Goal: Information Seeking & Learning: Learn about a topic

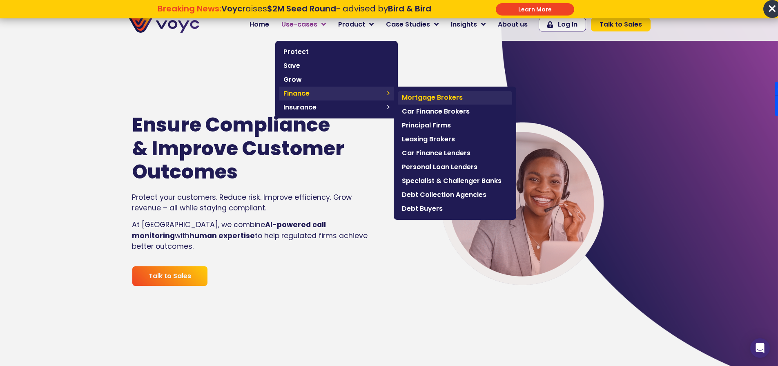
click at [445, 99] on span "Mortgage Brokers" at bounding box center [455, 98] width 106 height 10
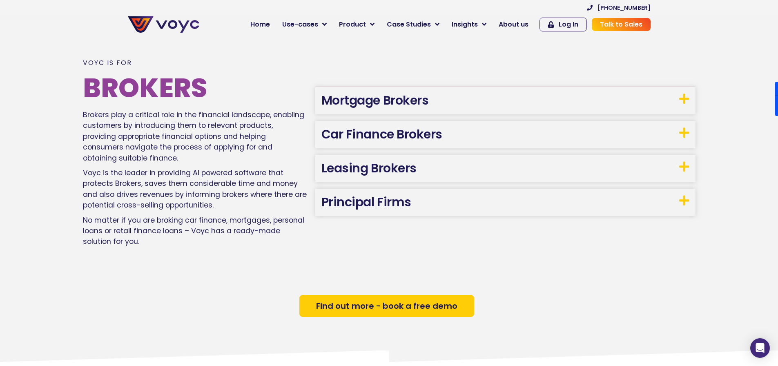
scroll to position [506, 0]
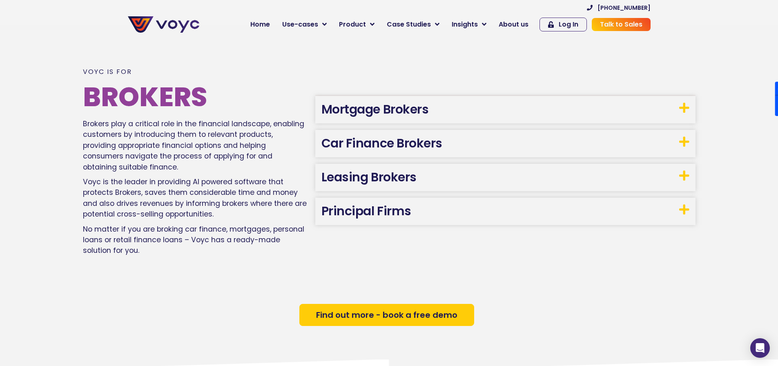
click at [409, 105] on link "Mortgage Brokers" at bounding box center [374, 109] width 107 height 18
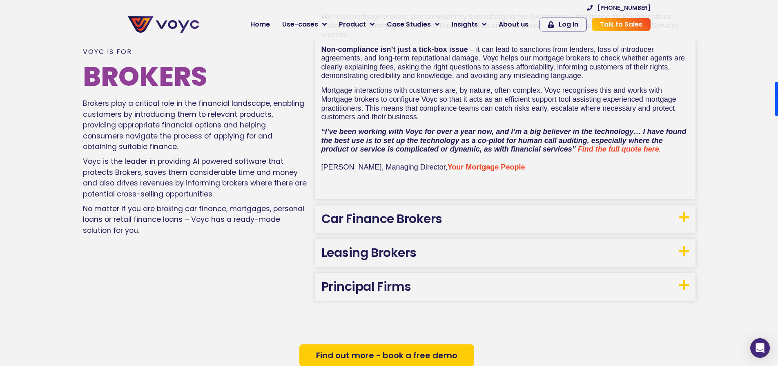
scroll to position [587, 0]
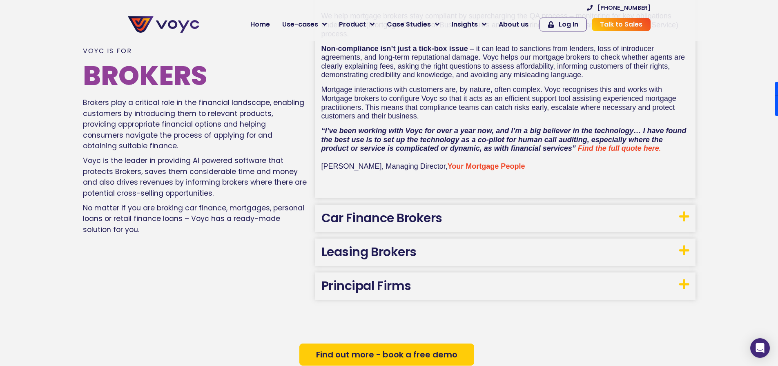
click at [332, 216] on link "Car Finance Brokers" at bounding box center [381, 218] width 121 height 18
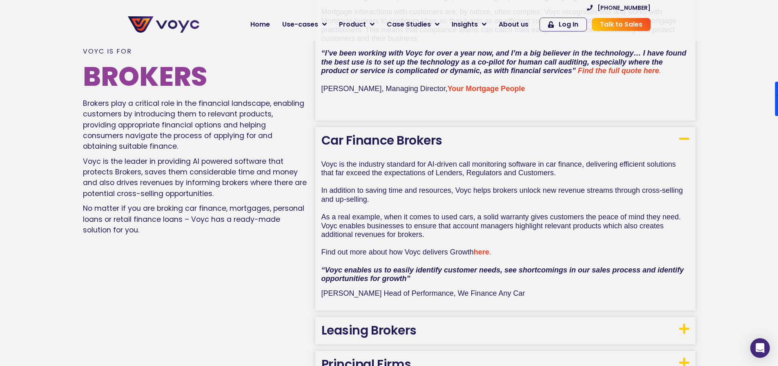
scroll to position [665, 0]
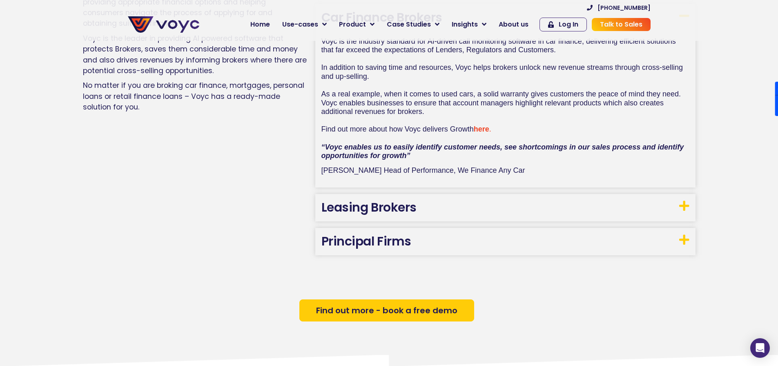
click at [449, 206] on h3 "Leasing Brokers" at bounding box center [505, 207] width 380 height 27
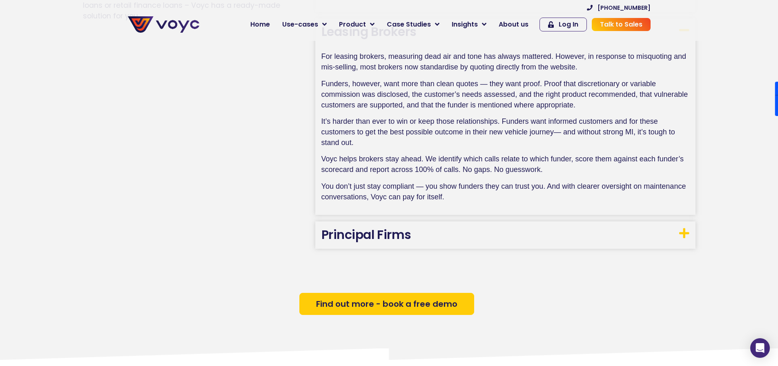
scroll to position [1036, 0]
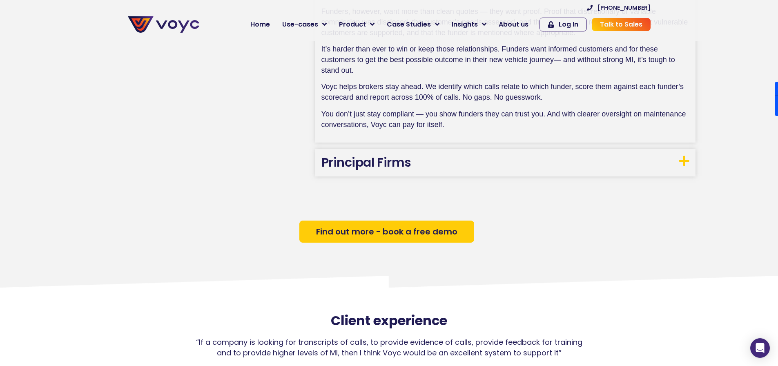
click at [457, 155] on h3 "Principal Firms" at bounding box center [505, 162] width 380 height 27
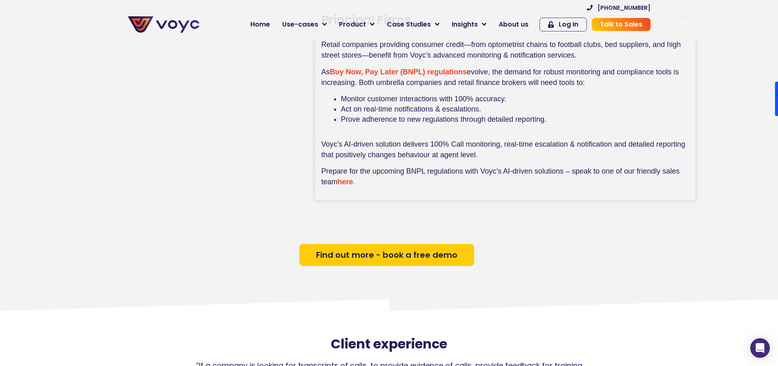
scroll to position [1240, 0]
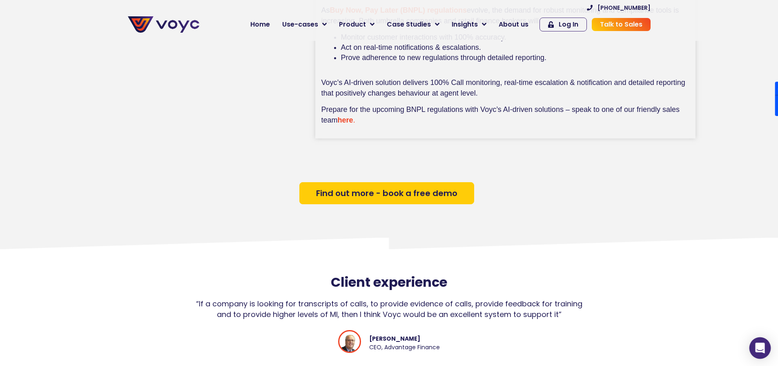
click at [752, 347] on div "Open Intercom Messenger" at bounding box center [760, 348] width 22 height 22
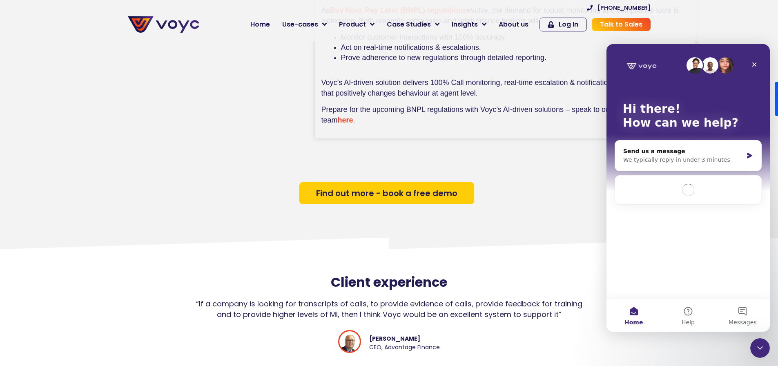
scroll to position [0, 0]
drag, startPoint x: 261, startPoint y: 146, endPoint x: 251, endPoint y: 148, distance: 10.4
click at [286, 246] on section "Client experience “If a company is looking for transcripts of calls, to provide…" at bounding box center [389, 317] width 778 height 159
click at [753, 62] on icon "Close" at bounding box center [754, 64] width 7 height 7
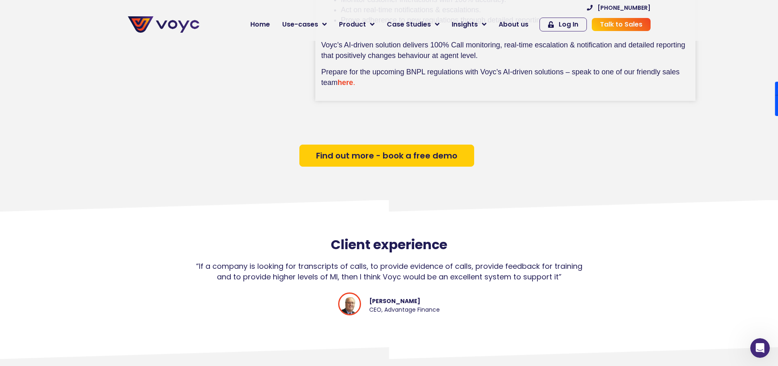
scroll to position [1322, 0]
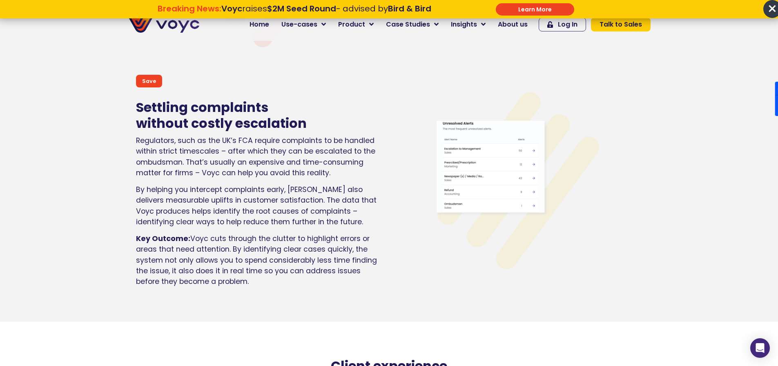
scroll to position [2165, 0]
